Goal: Information Seeking & Learning: Check status

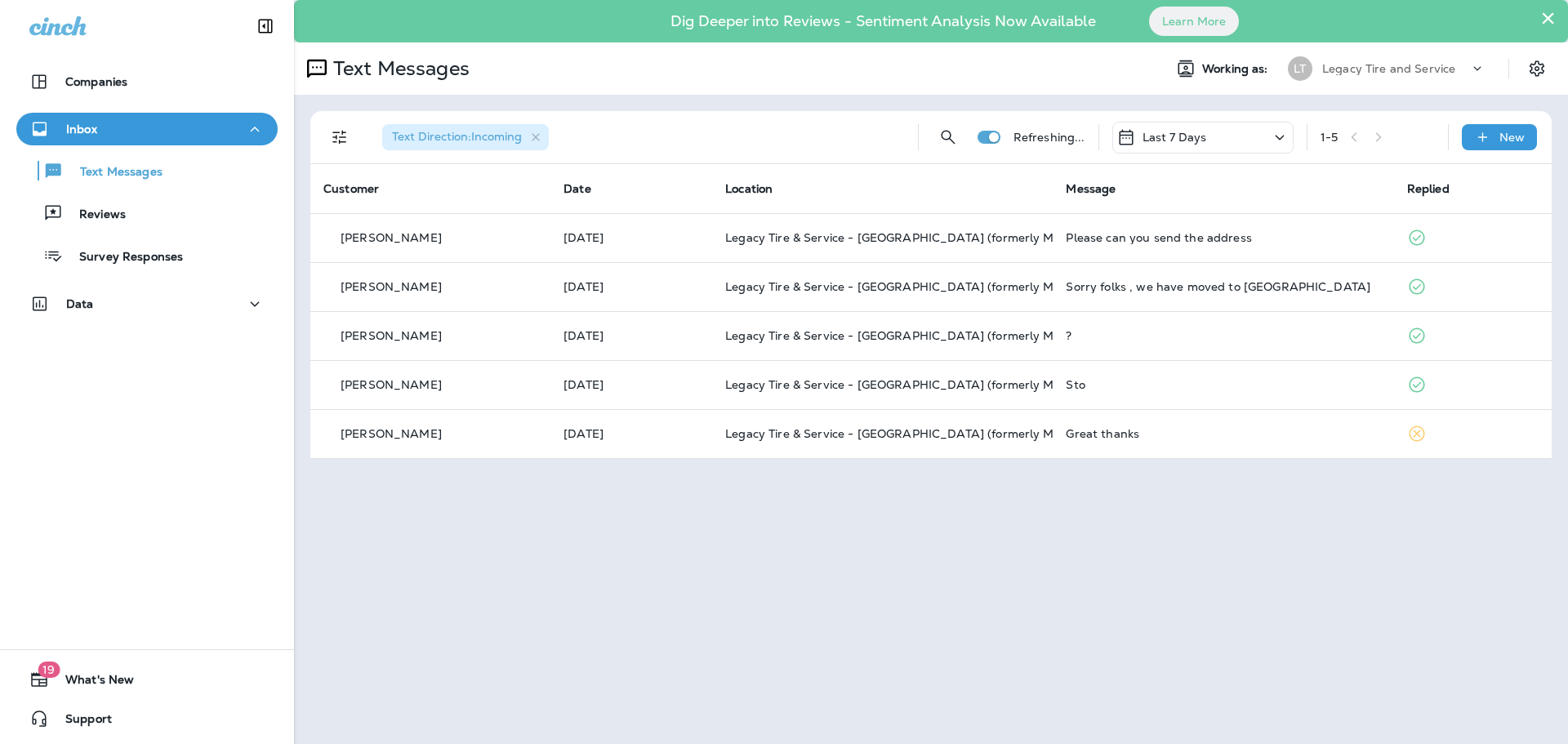
click at [113, 221] on p "Reviews" at bounding box center [94, 215] width 63 height 15
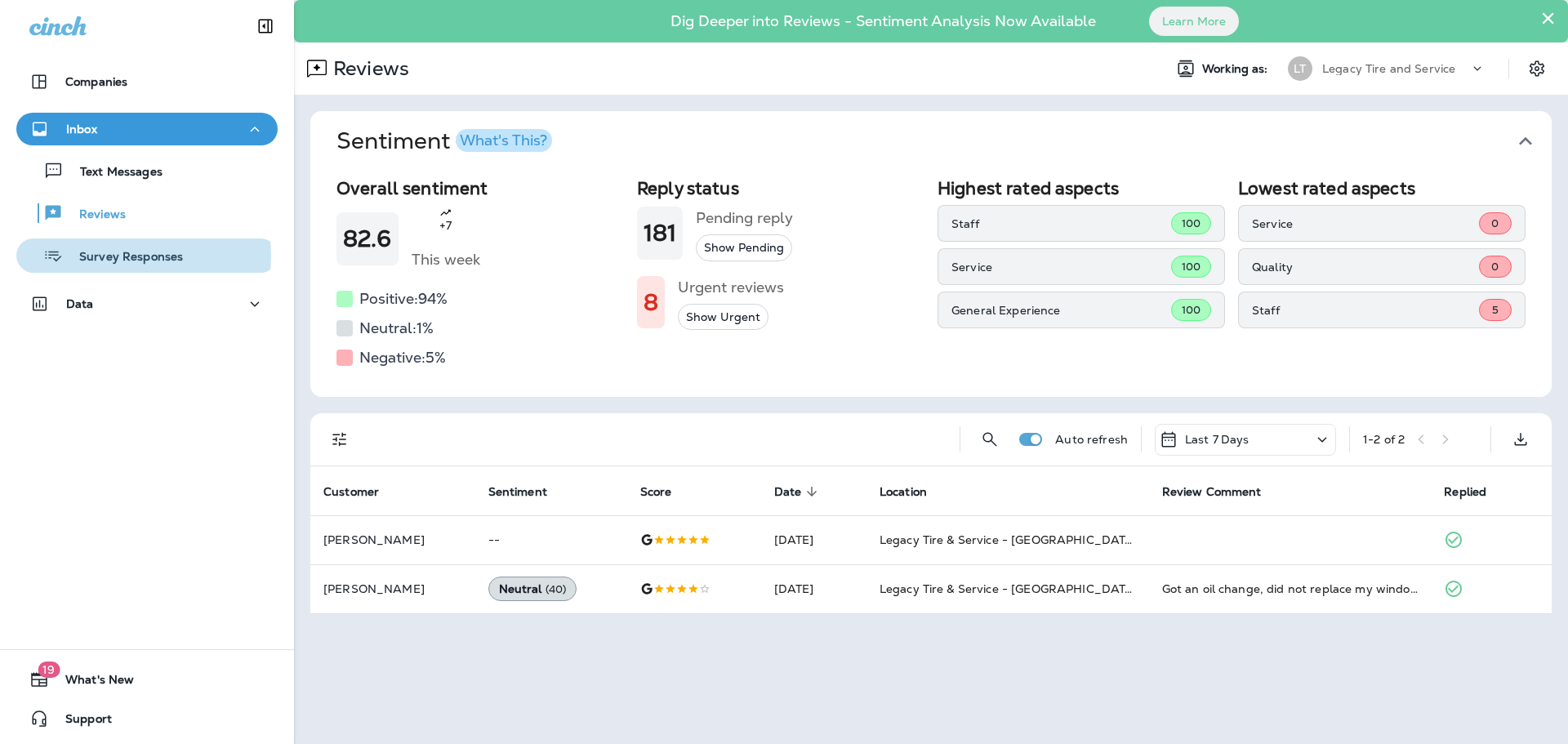
click at [126, 255] on p "Survey Responses" at bounding box center [123, 257] width 120 height 15
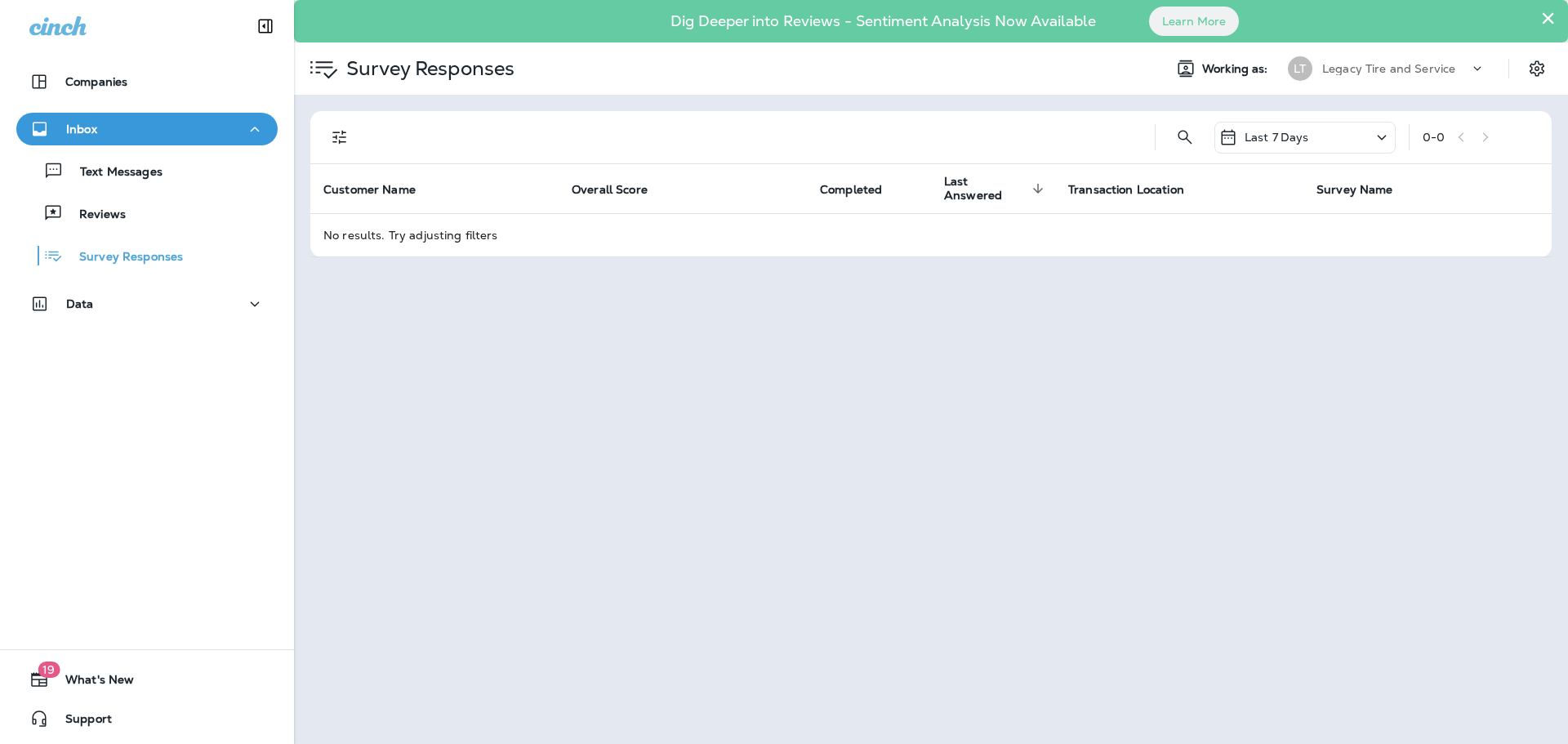
click at [126, 172] on p "Text Messages" at bounding box center [113, 172] width 99 height 15
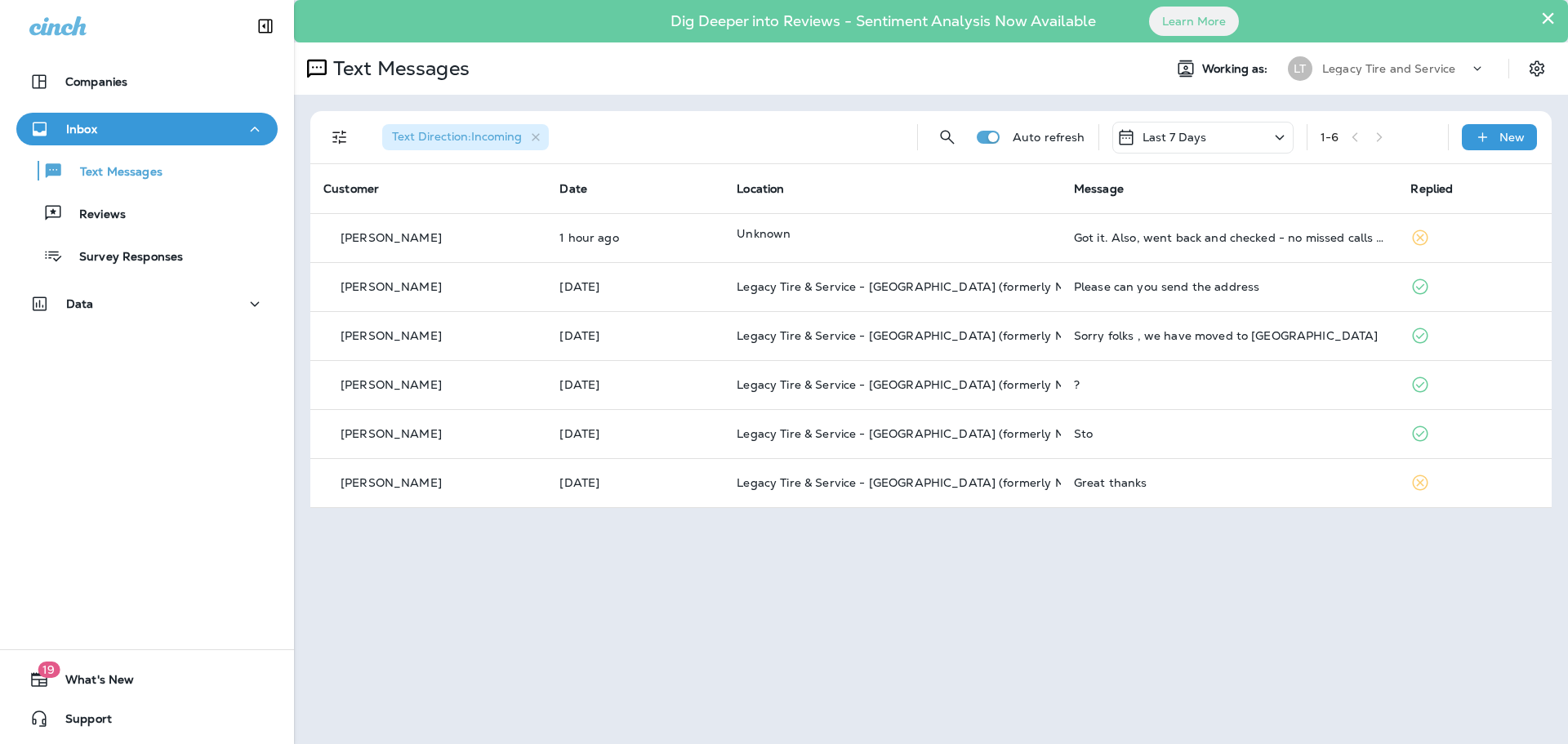
click at [1135, 244] on td "Got it. Also, went back and checked - no missed calls or voicemails. Not sure w…" at bounding box center [1230, 237] width 337 height 49
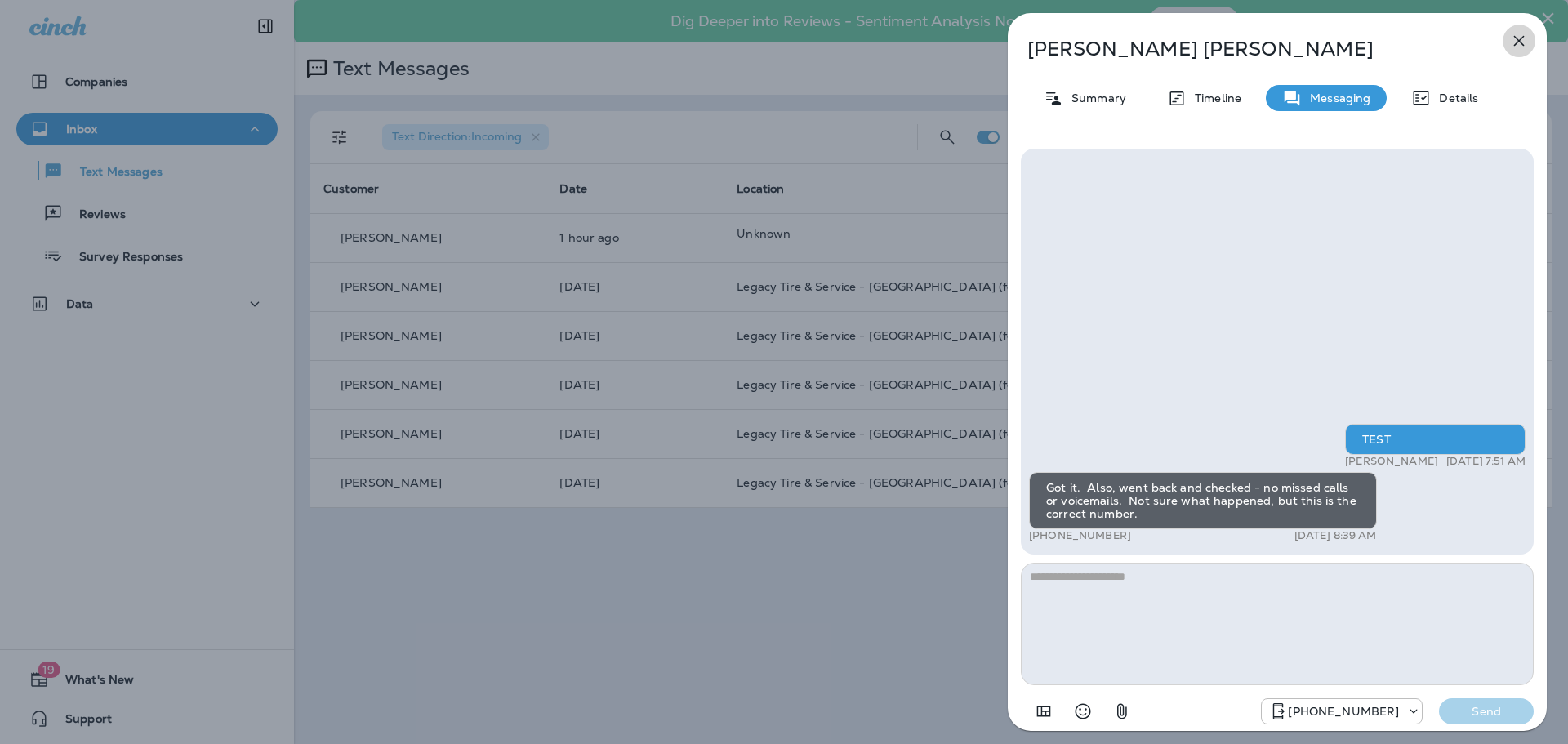
click at [1519, 36] on icon "button" at bounding box center [1519, 41] width 20 height 20
